Goal: Task Accomplishment & Management: Use online tool/utility

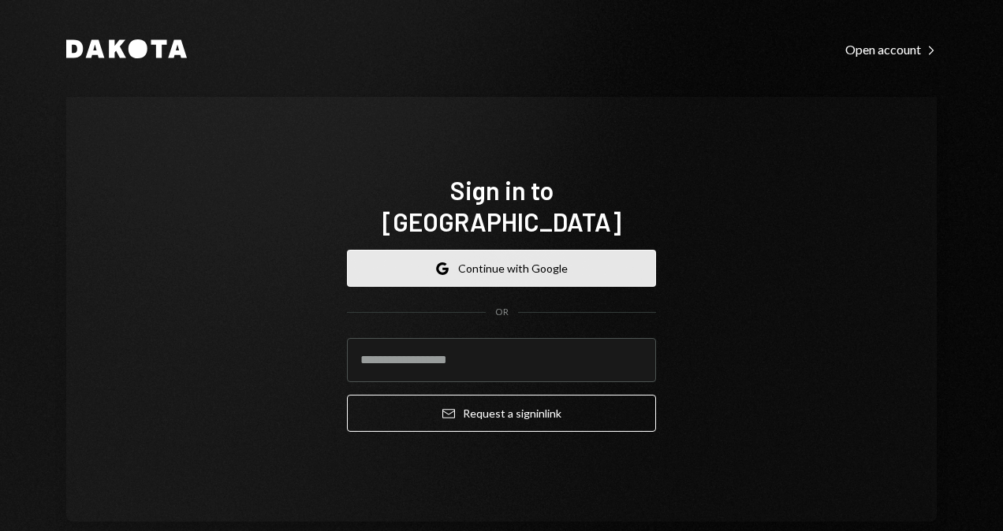
click at [493, 250] on button "Google Continue with Google" at bounding box center [501, 268] width 309 height 37
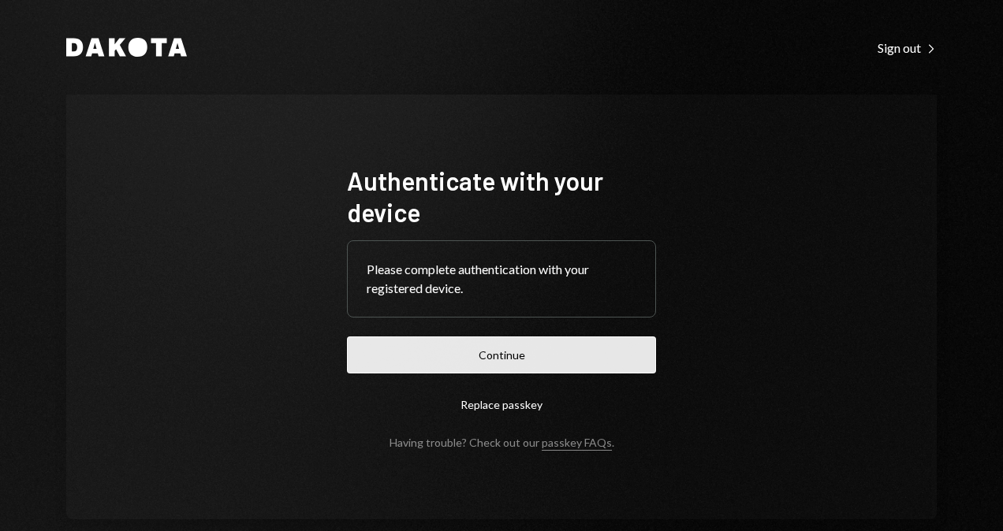
click at [516, 352] on button "Continue" at bounding box center [501, 355] width 309 height 37
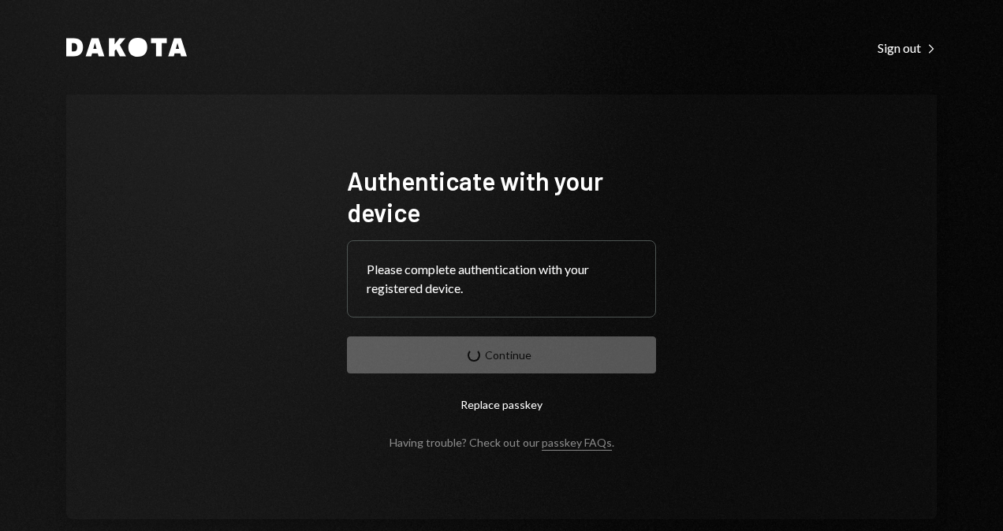
click at [509, 366] on form "Authenticate with your device Please complete authentication with your register…" at bounding box center [501, 307] width 309 height 285
click at [509, 365] on form "Authenticate with your device Please complete authentication with your register…" at bounding box center [501, 307] width 309 height 285
drag, startPoint x: 509, startPoint y: 365, endPoint x: 513, endPoint y: 356, distance: 10.3
click at [513, 356] on form "Authenticate with your device Please complete authentication with your register…" at bounding box center [501, 307] width 309 height 285
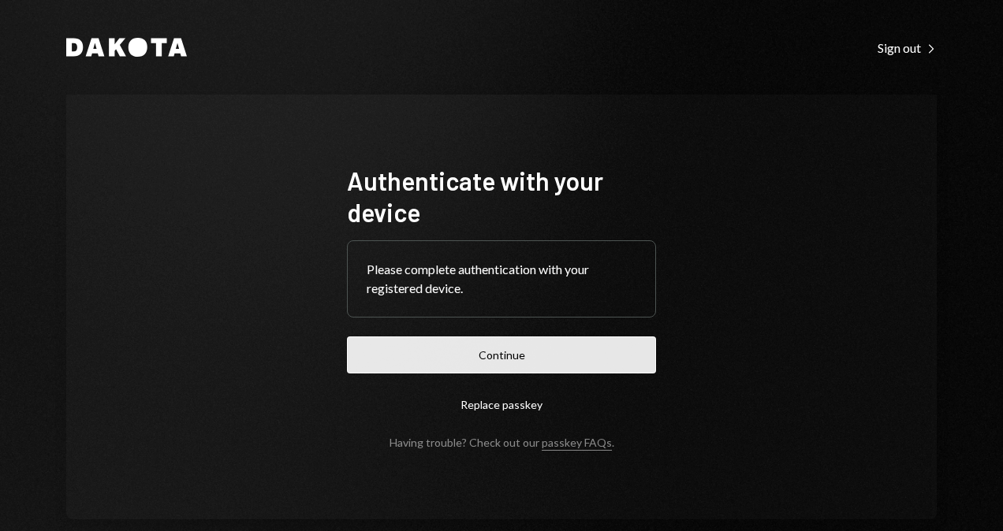
click at [464, 356] on button "Continue" at bounding box center [501, 355] width 309 height 37
